Goal: Task Accomplishment & Management: Manage account settings

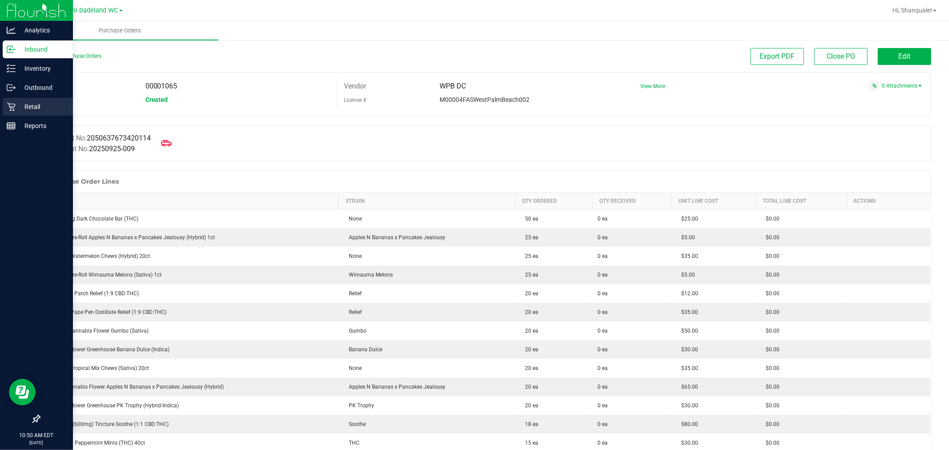
click at [10, 104] on icon at bounding box center [11, 107] width 8 height 8
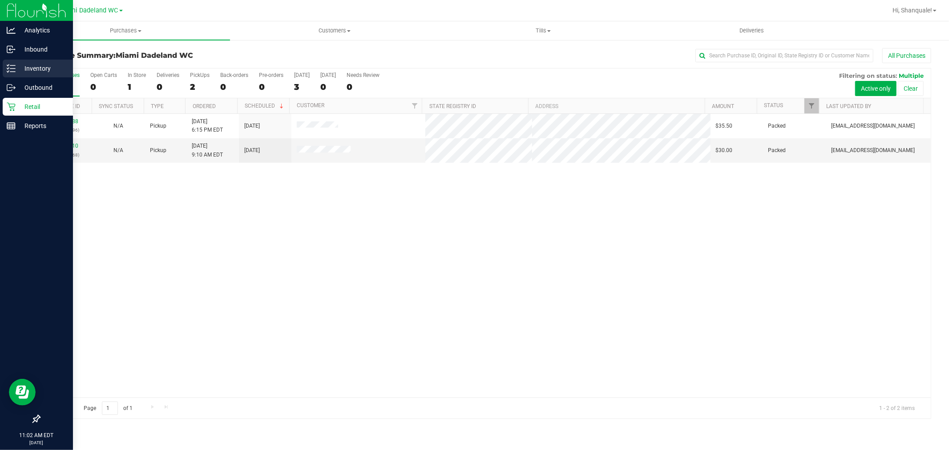
click at [46, 69] on p "Inventory" at bounding box center [42, 68] width 53 height 11
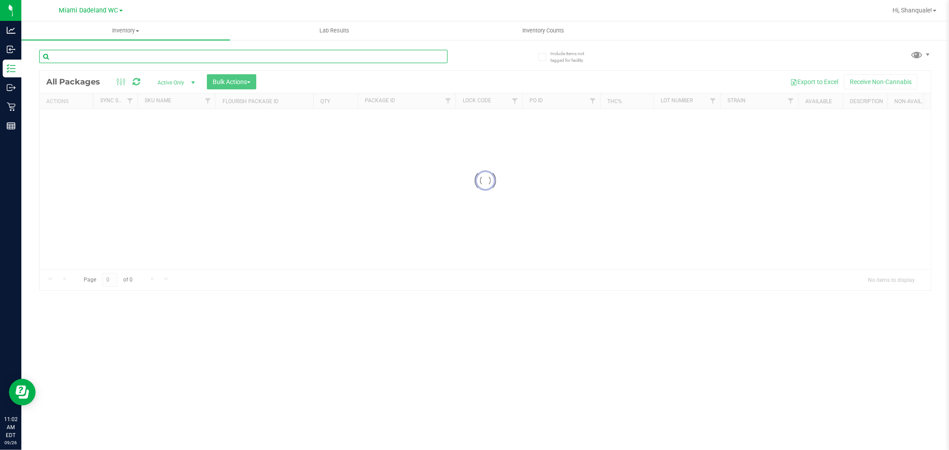
click at [153, 55] on input "text" at bounding box center [243, 56] width 408 height 13
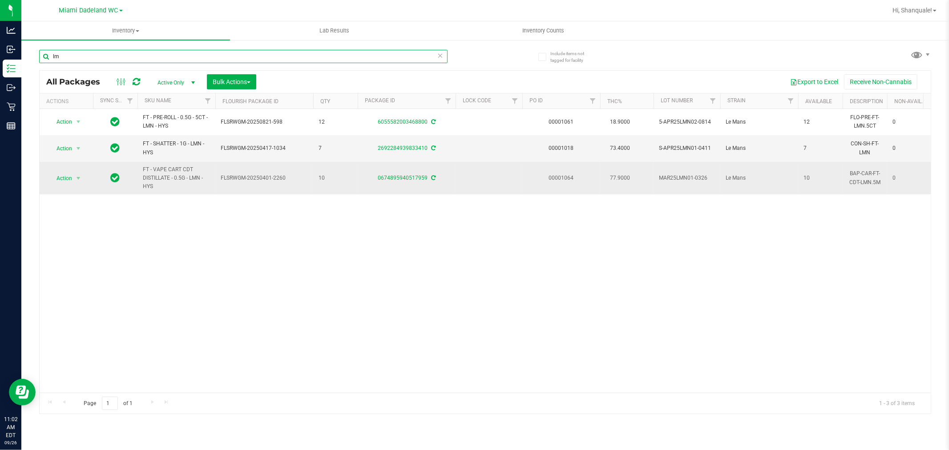
type input "l"
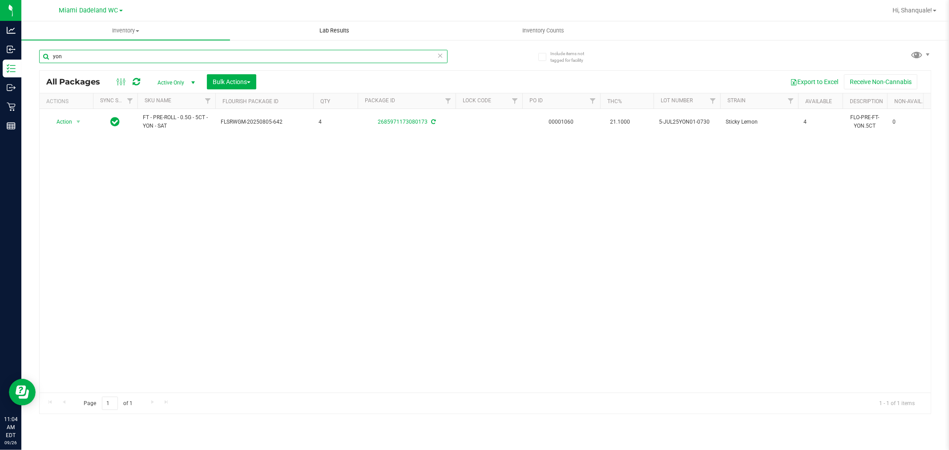
type input "yon"
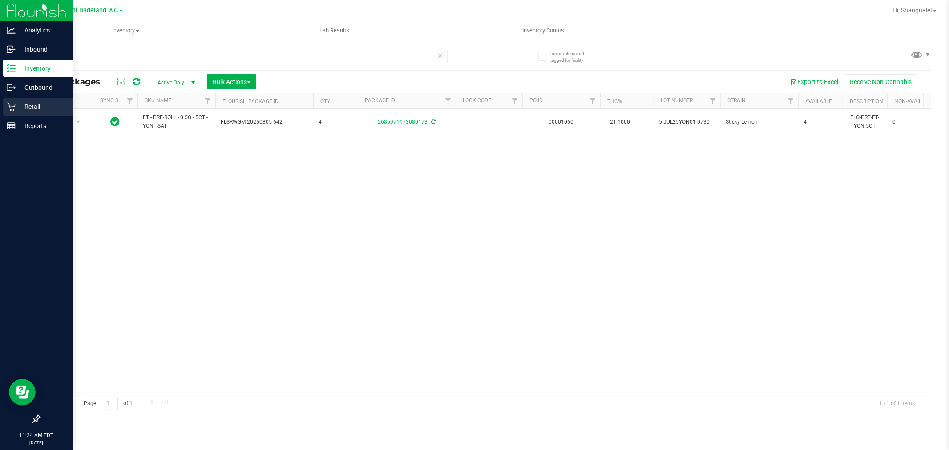
click at [5, 101] on div "Retail" at bounding box center [38, 107] width 70 height 18
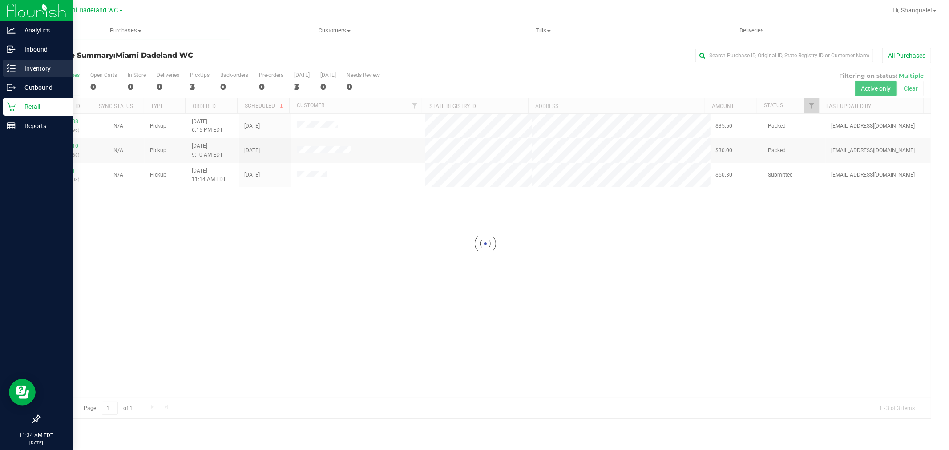
click at [8, 65] on icon at bounding box center [11, 68] width 9 height 9
click at [48, 70] on p "Inventory" at bounding box center [42, 68] width 53 height 11
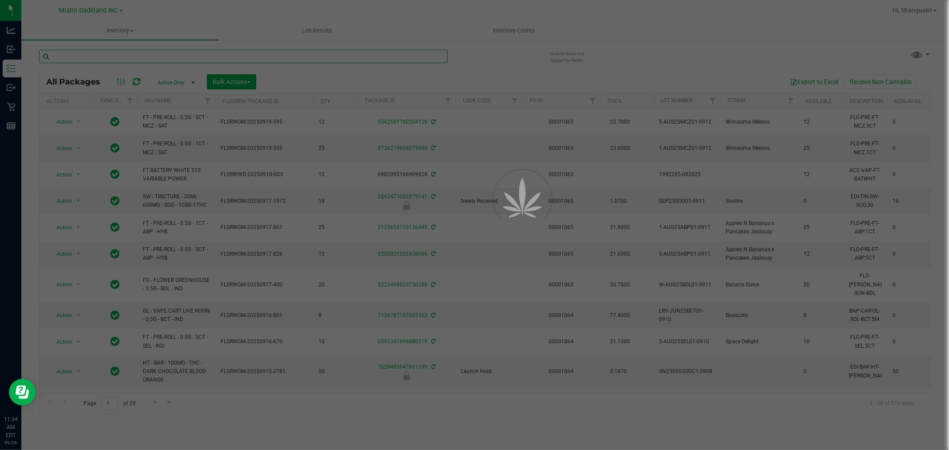
click at [161, 60] on input "text" at bounding box center [243, 56] width 408 height 13
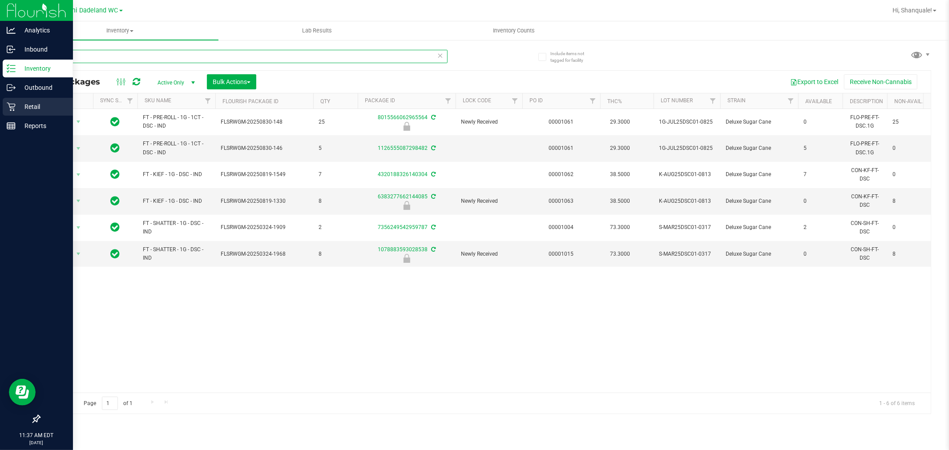
type input "dsc"
click at [19, 106] on p "Retail" at bounding box center [42, 106] width 53 height 11
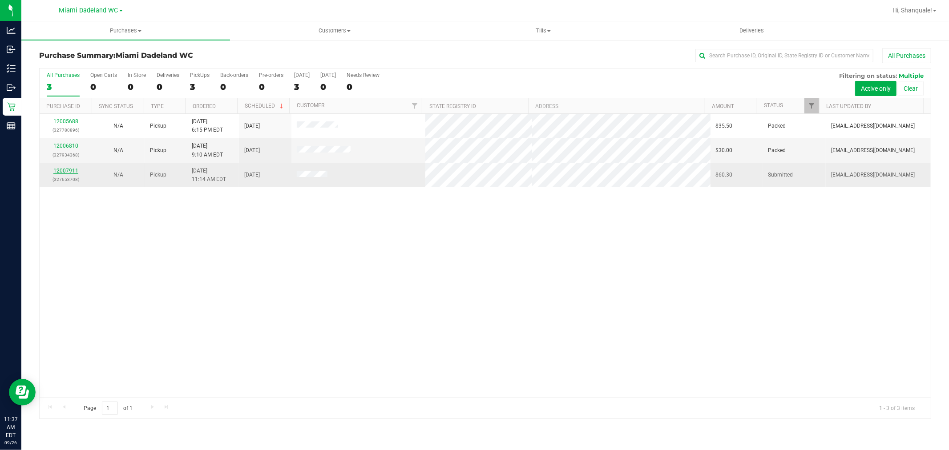
click at [68, 174] on link "12007911" at bounding box center [65, 171] width 25 height 6
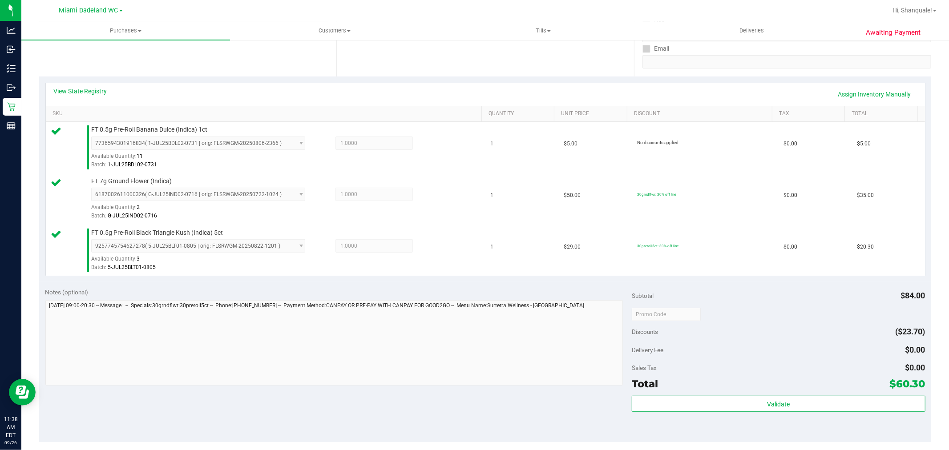
scroll to position [381, 0]
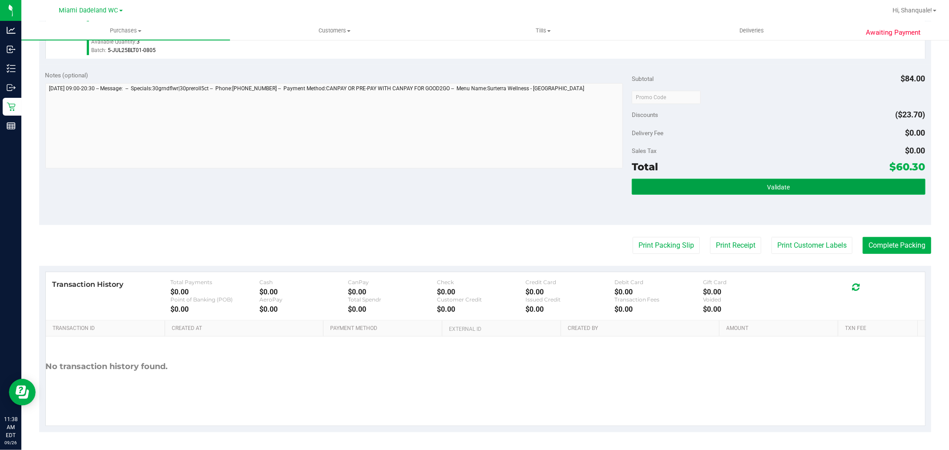
click at [771, 194] on button "Validate" at bounding box center [778, 187] width 293 height 16
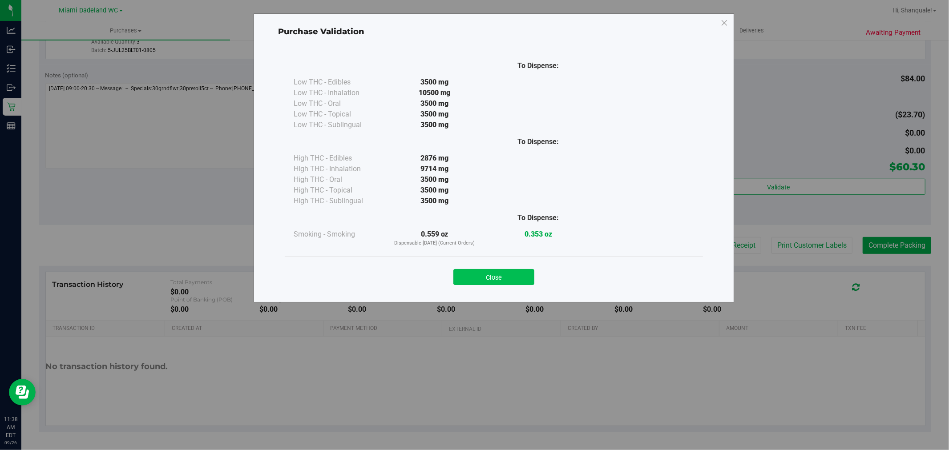
click at [517, 277] on button "Close" at bounding box center [493, 277] width 81 height 16
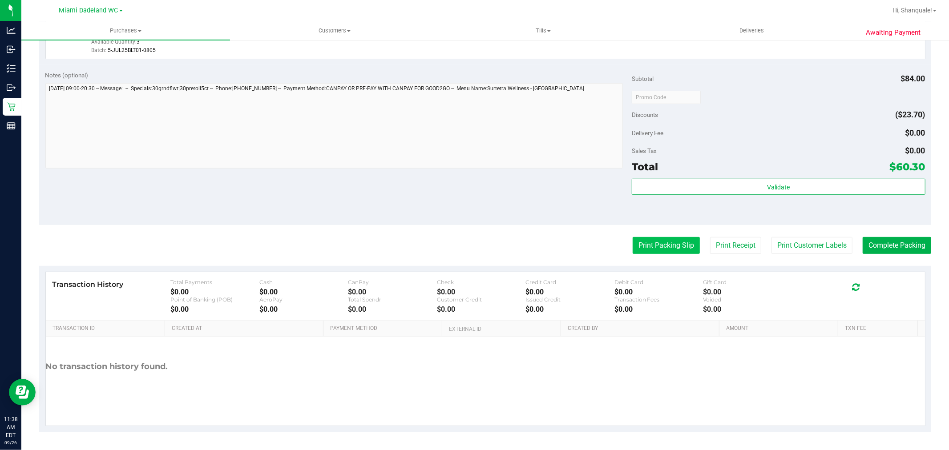
click at [688, 248] on button "Print Packing Slip" at bounding box center [666, 245] width 67 height 17
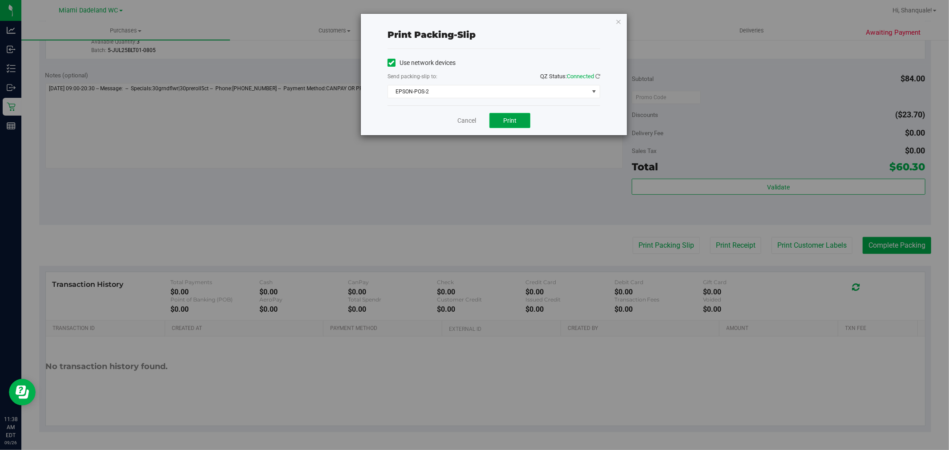
click at [528, 114] on button "Print" at bounding box center [509, 120] width 41 height 15
click at [464, 118] on link "Cancel" at bounding box center [466, 120] width 19 height 9
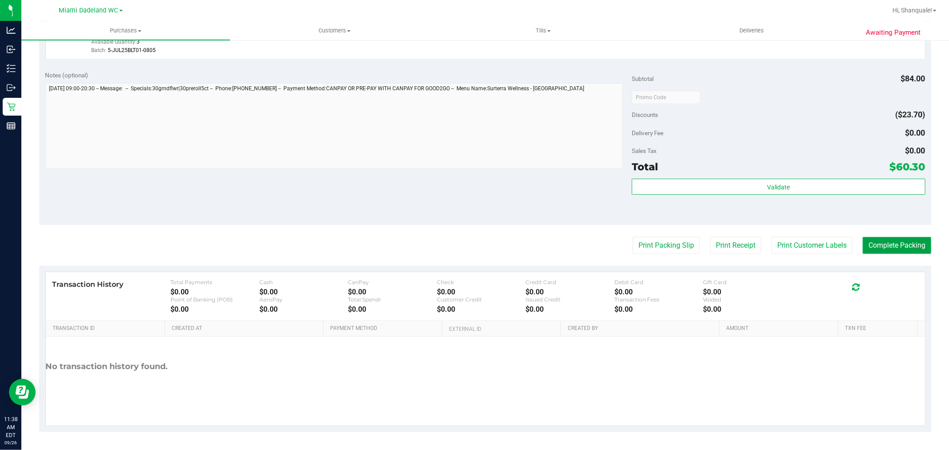
click at [875, 237] on button "Complete Packing" at bounding box center [897, 245] width 69 height 17
